Goal: Task Accomplishment & Management: Manage account settings

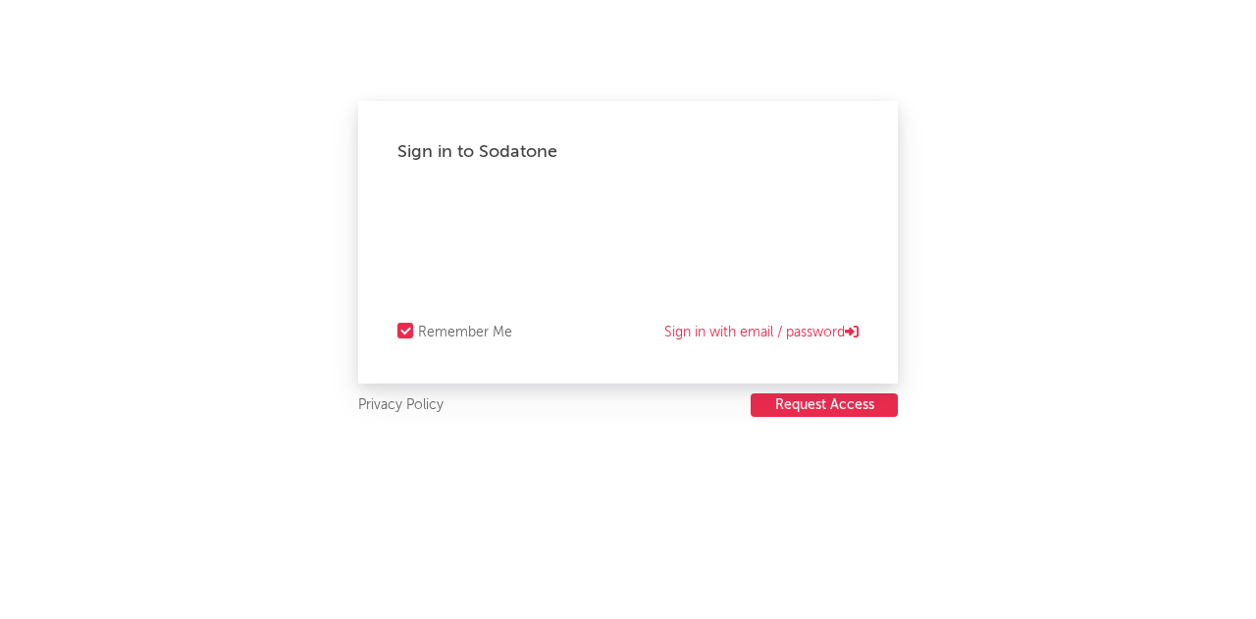
select select "recorded_music"
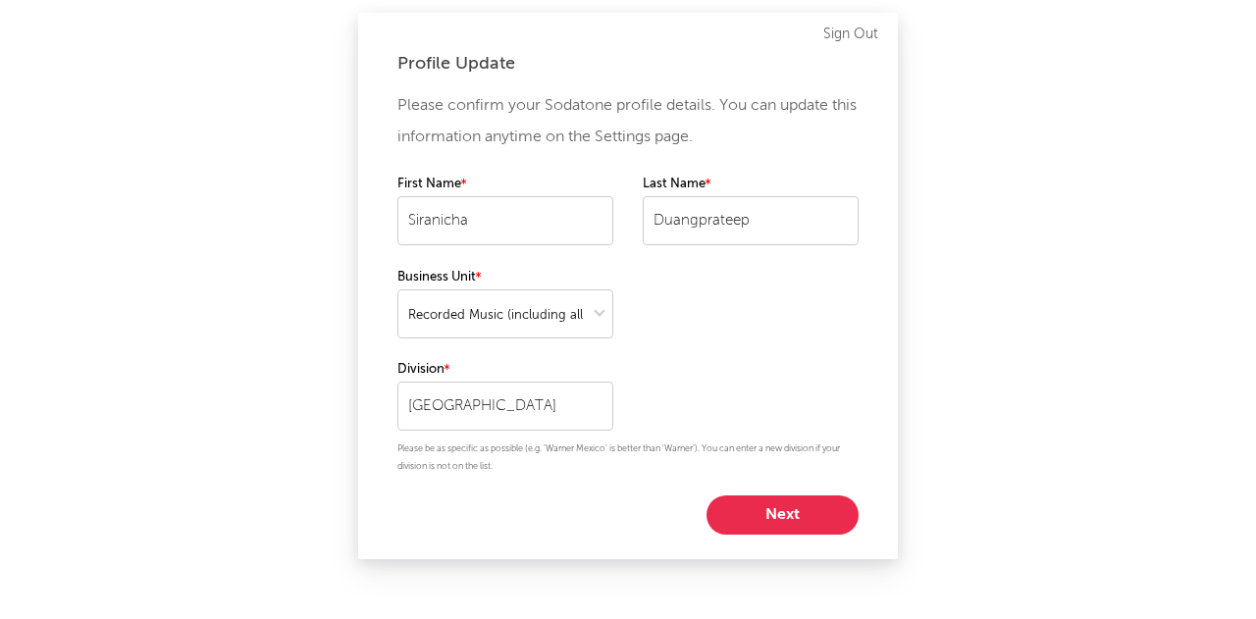
select select "recorded_music"
drag, startPoint x: 1139, startPoint y: 3, endPoint x: 334, endPoint y: 1, distance: 804.3
click at [319, 74] on div "Profile Update Please confirm your Sodatone profile details. You can update thi…" at bounding box center [628, 309] width 1256 height 619
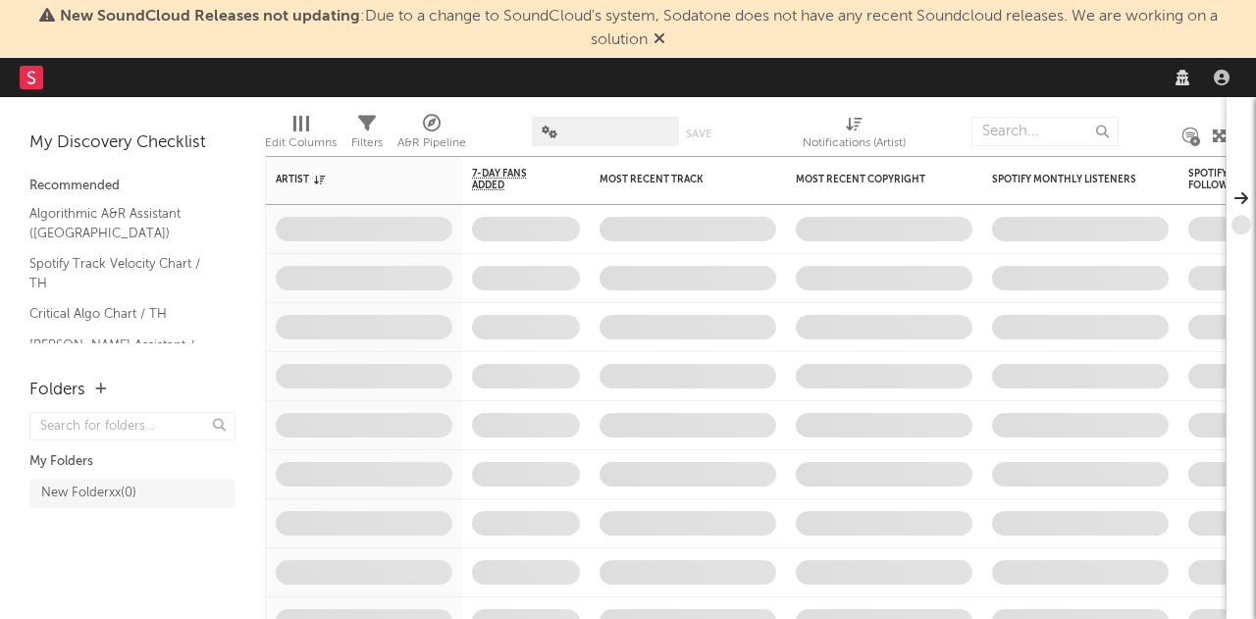
select select "recorded_music"
